Goal: Transaction & Acquisition: Book appointment/travel/reservation

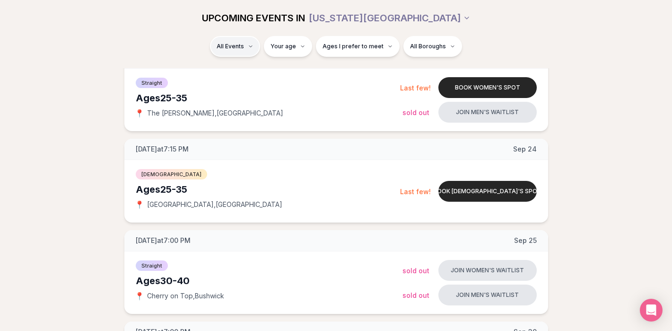
scroll to position [729, 0]
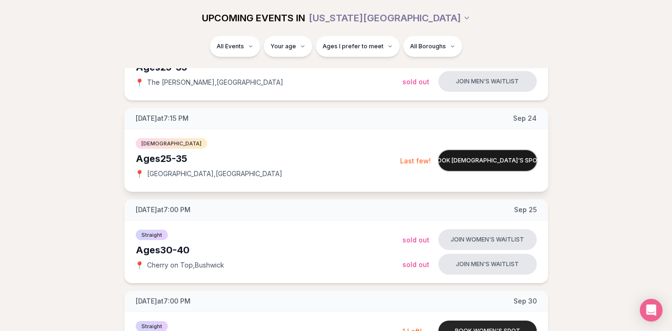
click at [470, 158] on button "Book [DEMOGRAPHIC_DATA]'s spot" at bounding box center [488, 160] width 98 height 21
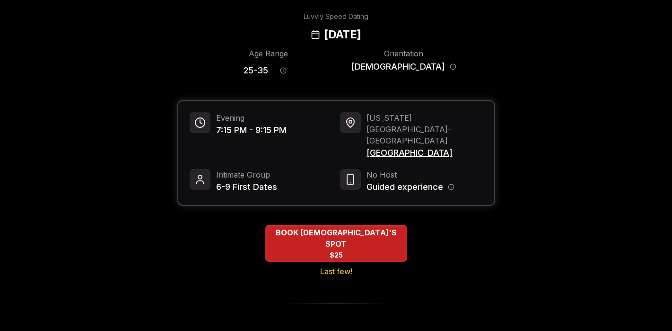
scroll to position [40, 0]
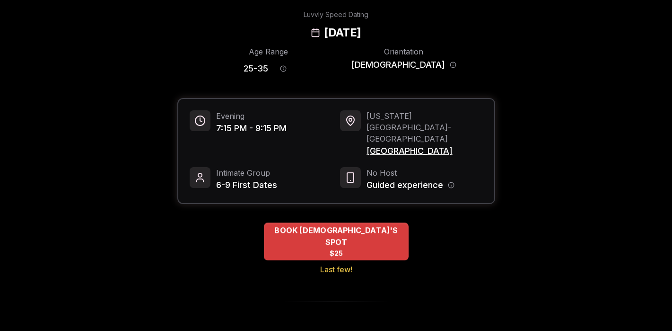
click at [383, 222] on div "BOOK [DEMOGRAPHIC_DATA]'S SPOT $25" at bounding box center [336, 241] width 145 height 38
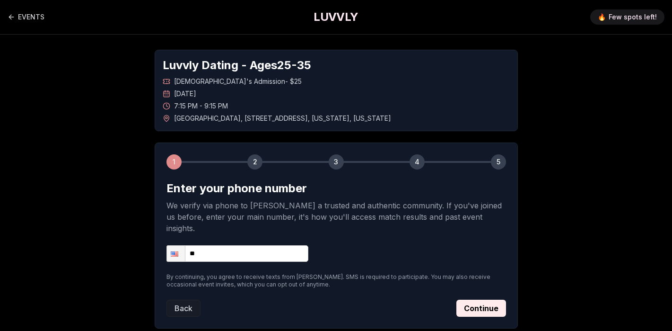
click at [247, 245] on input "**" at bounding box center [238, 253] width 142 height 17
type input "**********"
click at [477, 299] on button "Continue" at bounding box center [482, 307] width 50 height 17
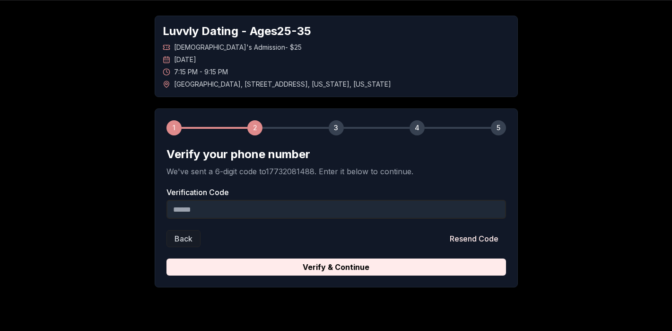
scroll to position [44, 0]
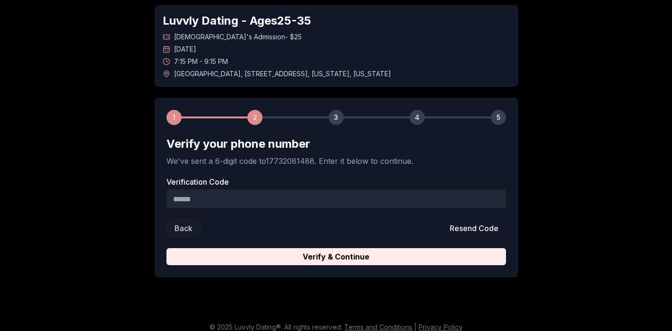
click at [318, 195] on input "Verification Code" at bounding box center [337, 198] width 340 height 19
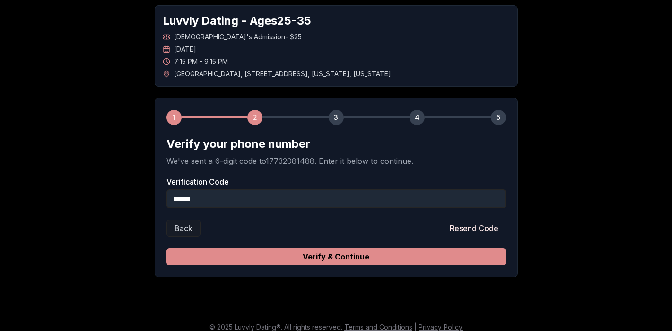
type input "******"
click at [485, 254] on button "Verify & Continue" at bounding box center [337, 256] width 340 height 17
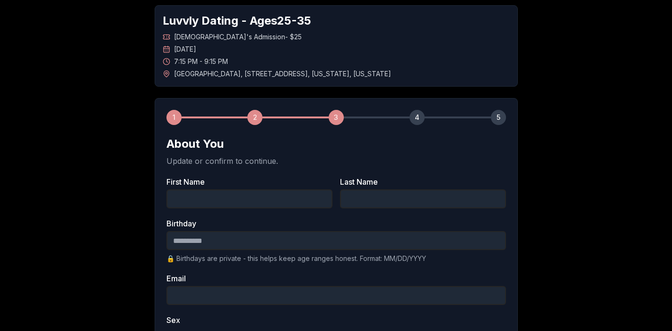
click at [274, 198] on input "First Name" at bounding box center [250, 198] width 166 height 19
type input "*******"
type input "******"
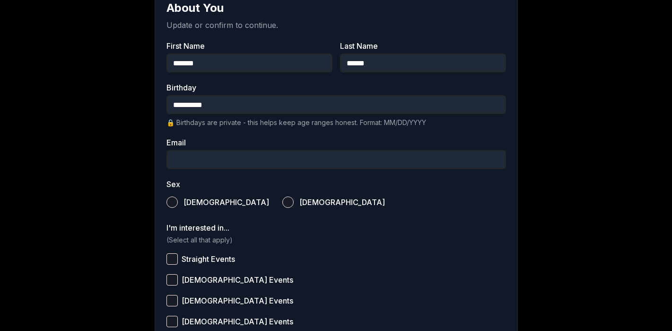
scroll to position [181, 0]
type input "**********"
click at [249, 161] on input "Email" at bounding box center [337, 159] width 340 height 19
type input "**********"
click at [282, 199] on label "[DEMOGRAPHIC_DATA]" at bounding box center [333, 201] width 103 height 21
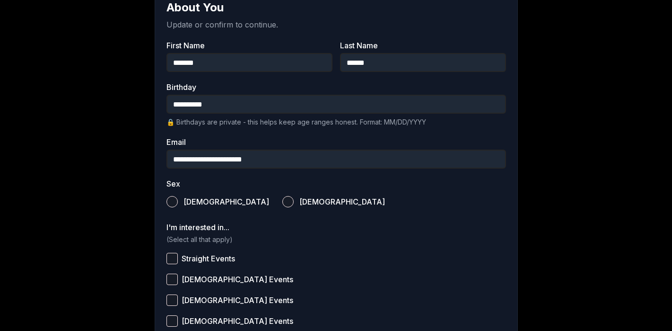
click at [282, 199] on button "[DEMOGRAPHIC_DATA]" at bounding box center [287, 201] width 11 height 11
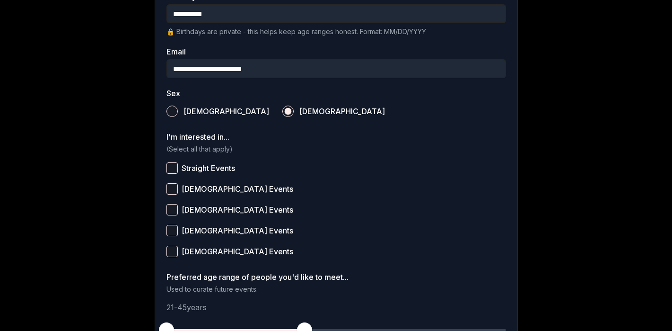
click at [173, 165] on button "Straight Events" at bounding box center [172, 167] width 11 height 11
click at [171, 182] on label "[DEMOGRAPHIC_DATA] Events" at bounding box center [337, 188] width 340 height 21
click at [171, 183] on button "[DEMOGRAPHIC_DATA] Events" at bounding box center [172, 188] width 11 height 11
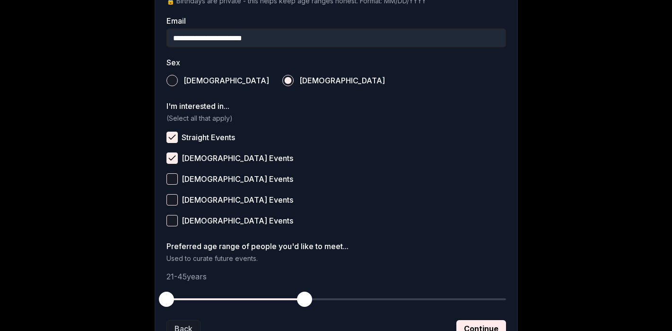
scroll to position [323, 0]
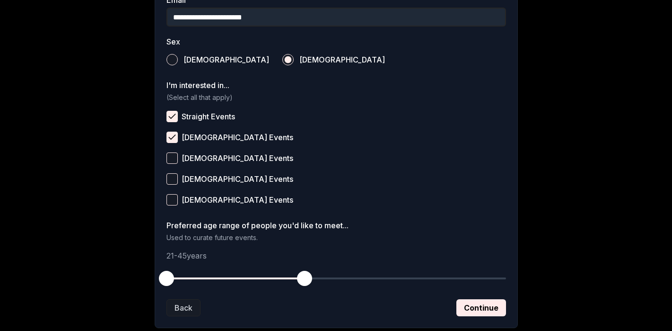
click at [169, 174] on button "[DEMOGRAPHIC_DATA] Events" at bounding box center [172, 178] width 11 height 11
click at [170, 195] on button "[DEMOGRAPHIC_DATA] Events" at bounding box center [172, 199] width 11 height 11
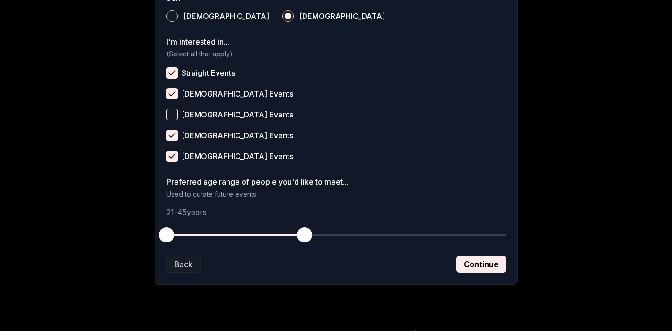
scroll to position [380, 0]
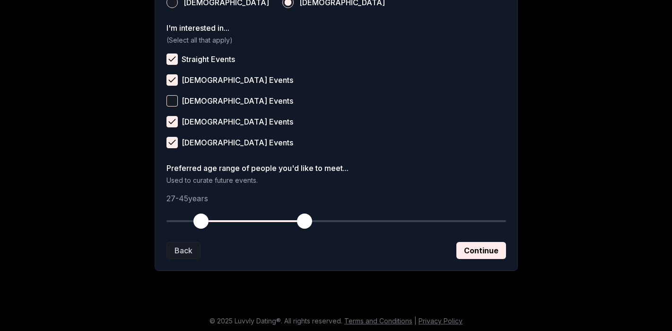
drag, startPoint x: 164, startPoint y: 219, endPoint x: 199, endPoint y: 220, distance: 34.6
click at [199, 220] on span "button" at bounding box center [201, 220] width 15 height 15
drag, startPoint x: 310, startPoint y: 225, endPoint x: 276, endPoint y: 224, distance: 34.1
click at [276, 224] on span "button" at bounding box center [275, 220] width 15 height 15
click at [482, 250] on button "Continue" at bounding box center [482, 250] width 50 height 17
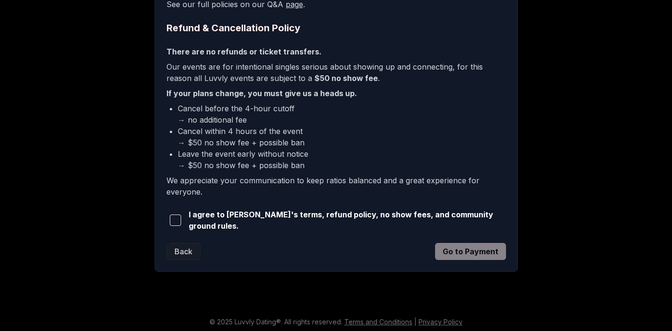
scroll to position [229, 0]
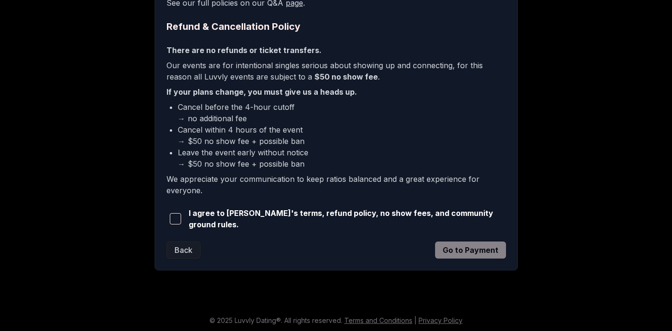
click at [181, 216] on span "button" at bounding box center [175, 218] width 11 height 11
click at [462, 252] on button "Go to Payment" at bounding box center [470, 249] width 71 height 17
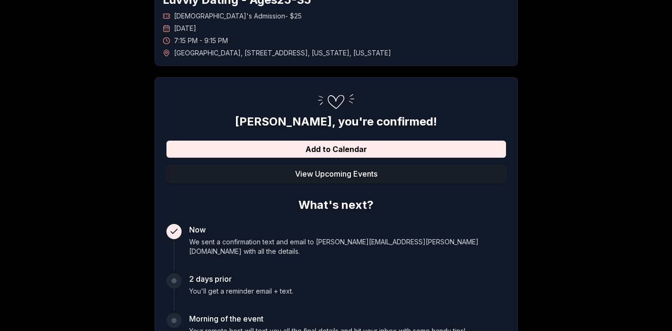
scroll to position [92, 0]
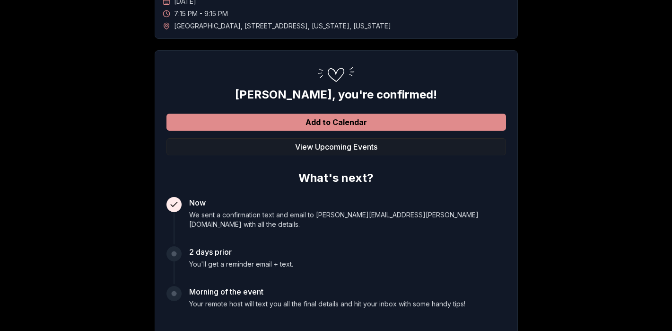
click at [373, 118] on button "Add to Calendar" at bounding box center [337, 122] width 340 height 17
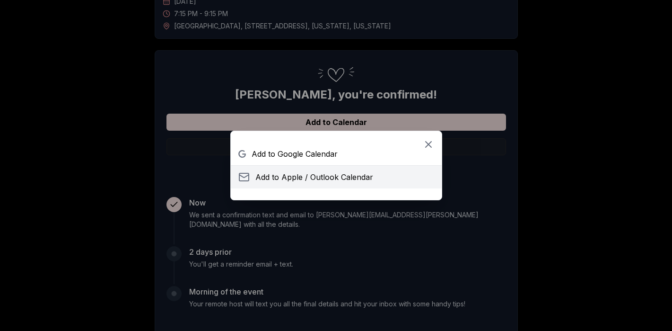
click at [374, 174] on button "Add to Apple / Outlook Calendar" at bounding box center [336, 177] width 211 height 23
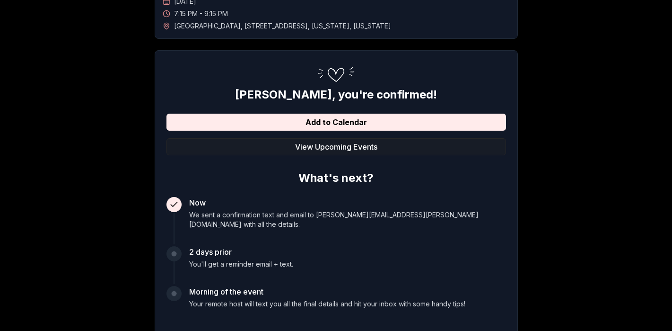
scroll to position [0, 0]
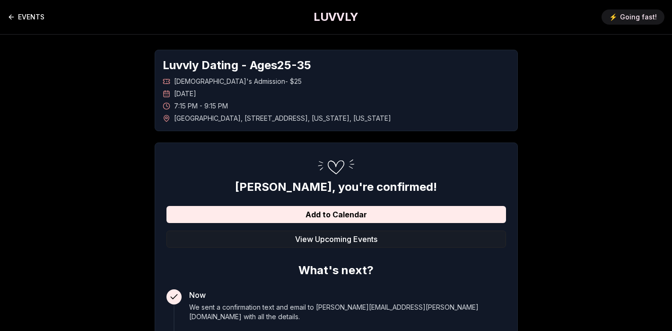
click at [36, 15] on link "EVENTS" at bounding box center [26, 17] width 37 height 19
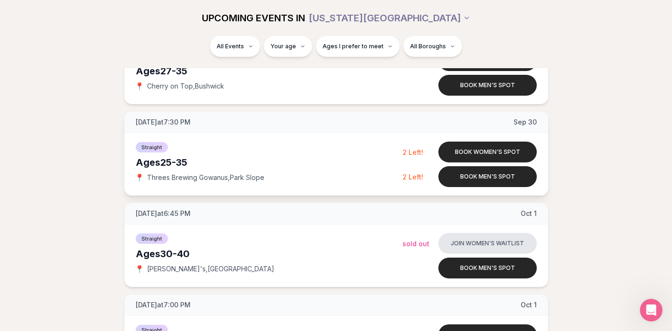
scroll to position [1002, 0]
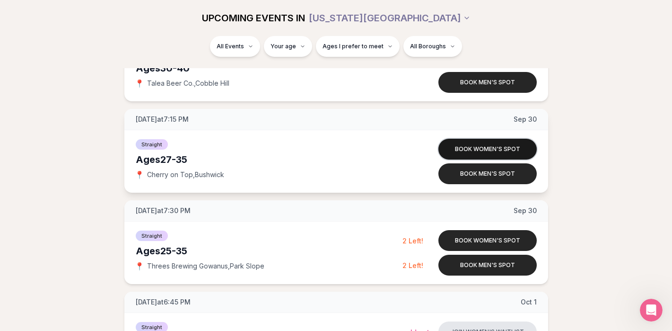
click at [489, 146] on button "Book women's spot" at bounding box center [488, 149] width 98 height 21
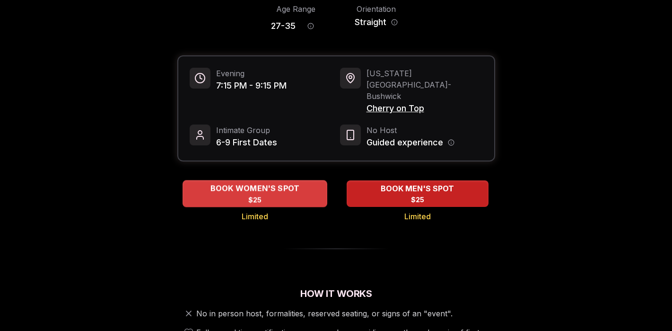
click at [265, 180] on div "BOOK WOMEN'S SPOT $25" at bounding box center [255, 193] width 145 height 26
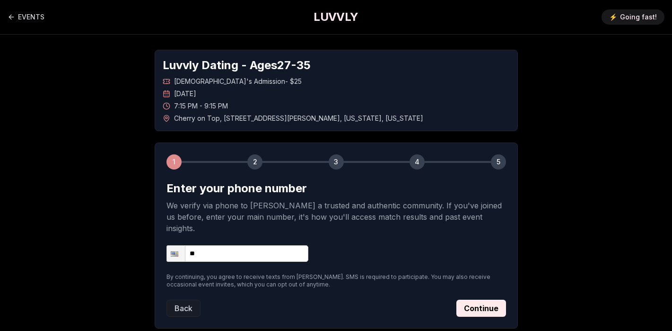
click at [247, 245] on input "**" at bounding box center [238, 253] width 142 height 17
type input "**********"
click at [474, 299] on button "Continue" at bounding box center [482, 307] width 50 height 17
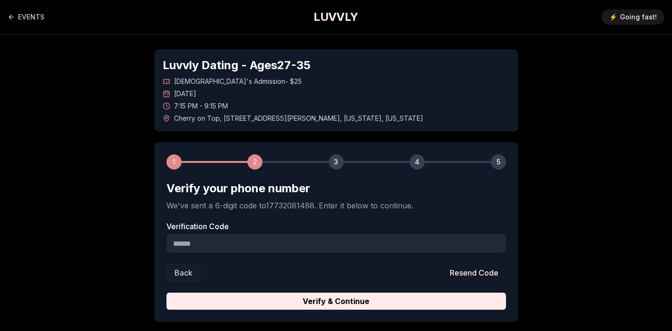
scroll to position [53, 0]
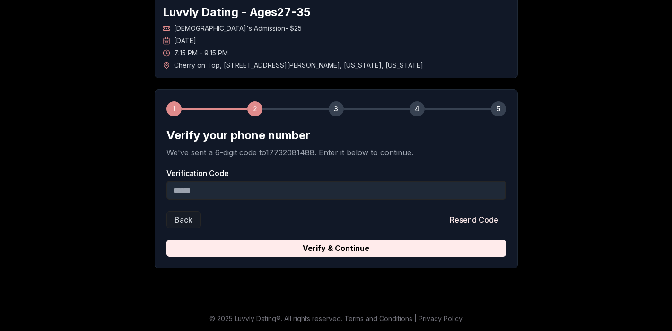
click at [228, 194] on input "Verification Code" at bounding box center [337, 190] width 340 height 19
paste input "******"
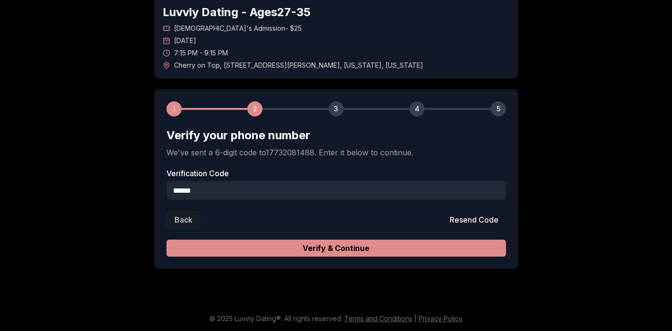
type input "******"
click at [253, 246] on button "Verify & Continue" at bounding box center [337, 247] width 340 height 17
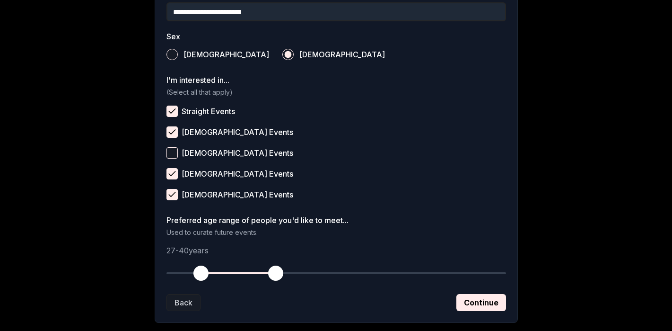
scroll to position [382, 0]
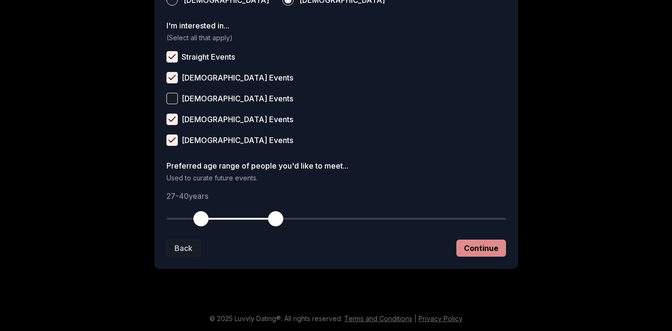
click at [484, 254] on button "Continue" at bounding box center [482, 247] width 50 height 17
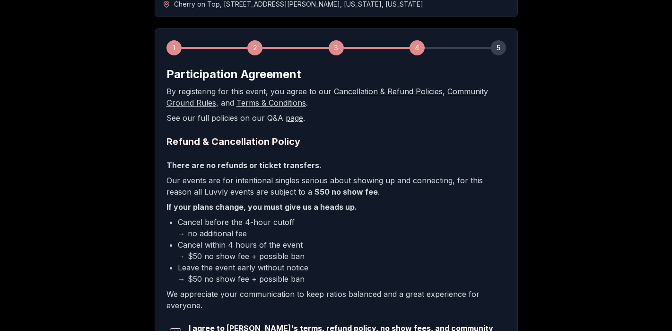
scroll to position [229, 0]
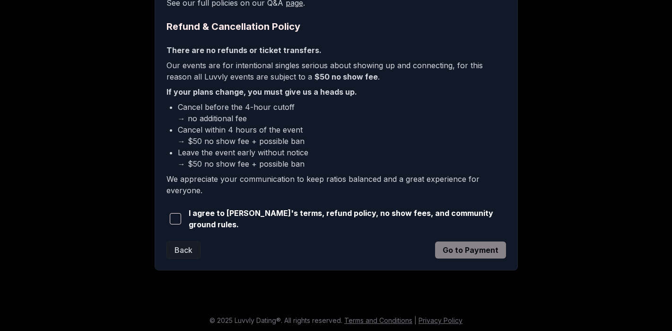
click at [180, 223] on button "button" at bounding box center [176, 218] width 18 height 21
click at [475, 242] on button "Go to Payment" at bounding box center [470, 249] width 71 height 17
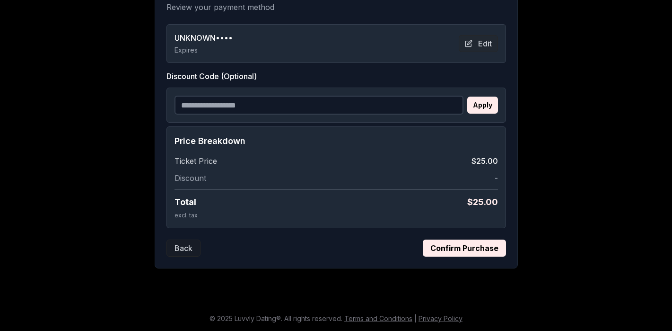
scroll to position [198, 0]
click at [446, 248] on button "Confirm Purchase" at bounding box center [464, 247] width 83 height 17
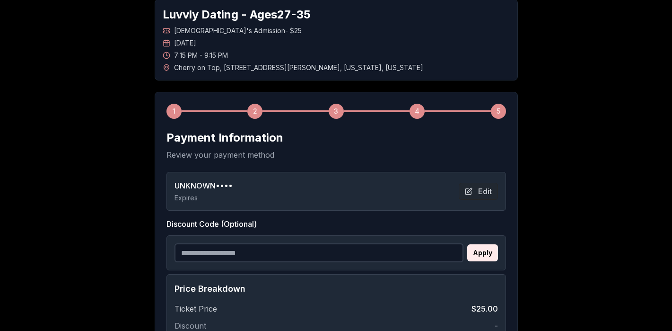
scroll to position [0, 0]
